Goal: Find specific page/section: Find specific page/section

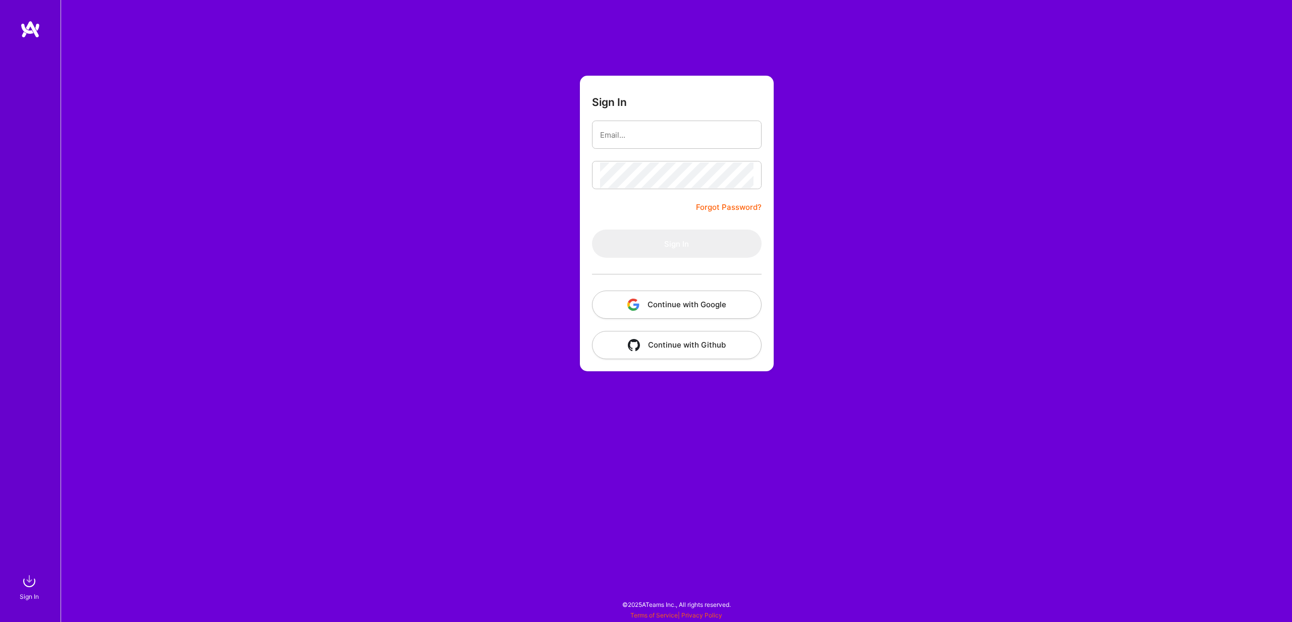
click at [654, 309] on button "Continue with Google" at bounding box center [677, 305] width 170 height 28
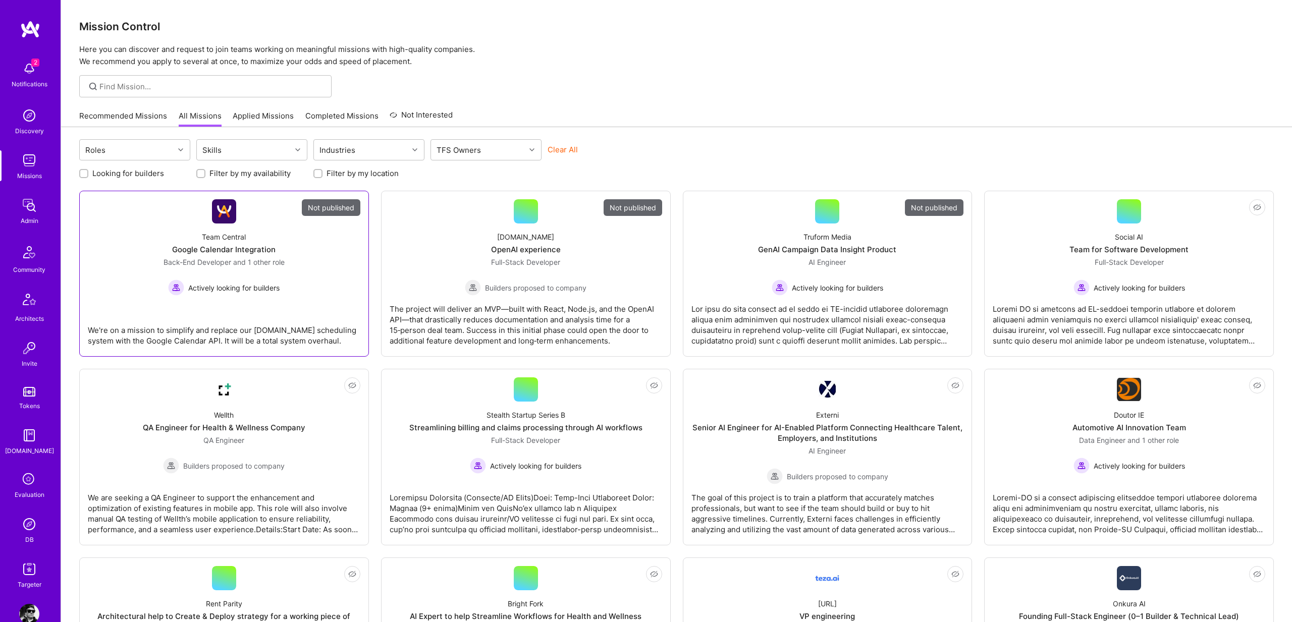
click at [190, 219] on link "Not published Team Central Google Calendar Integration Back-End Developer and 1…" at bounding box center [224, 273] width 272 height 149
